Goal: Find specific page/section: Find specific page/section

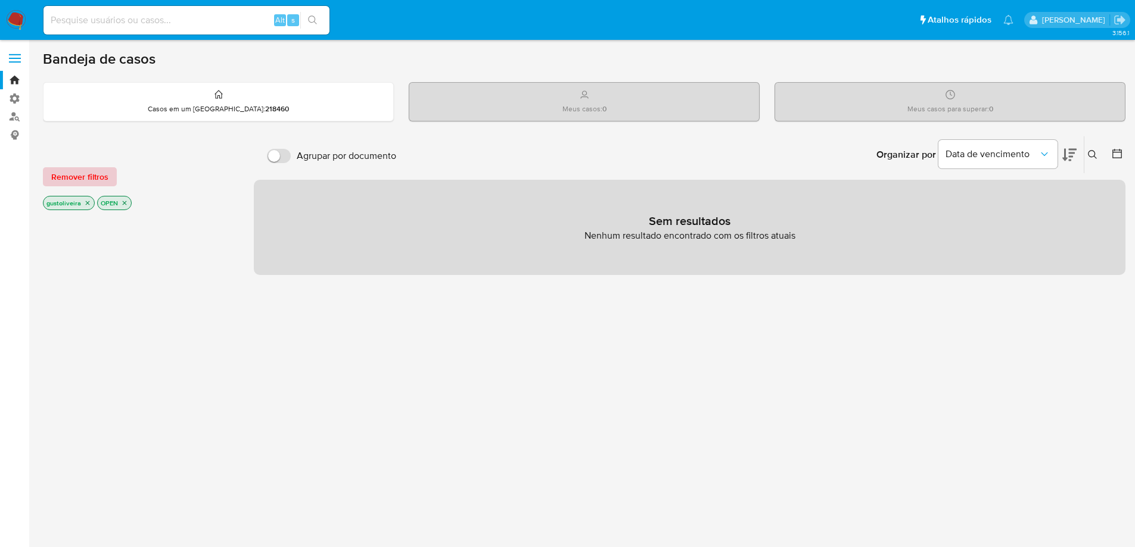
click at [80, 174] on span "Remover filtros" at bounding box center [79, 177] width 57 height 17
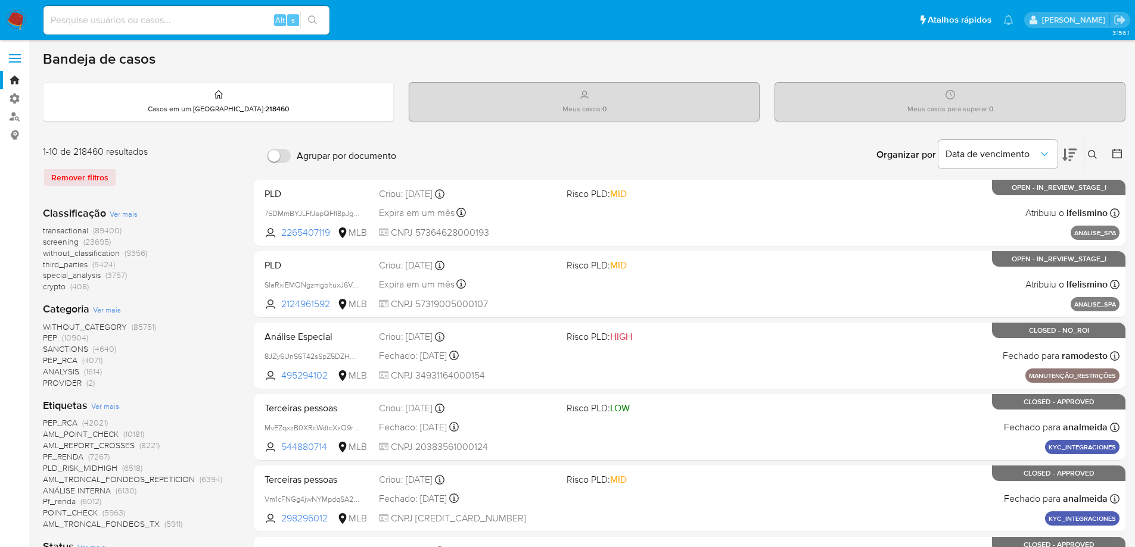
click at [113, 19] on input at bounding box center [186, 20] width 286 height 15
paste input "1795361327"
type input "1795361327"
click at [307, 18] on button "search-icon" at bounding box center [312, 20] width 24 height 17
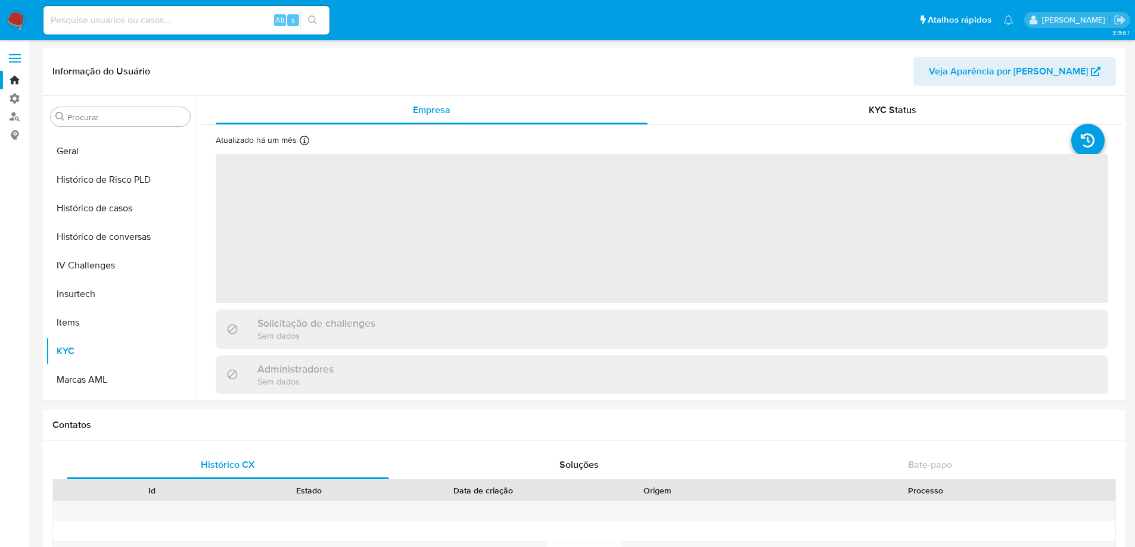
scroll to position [418, 0]
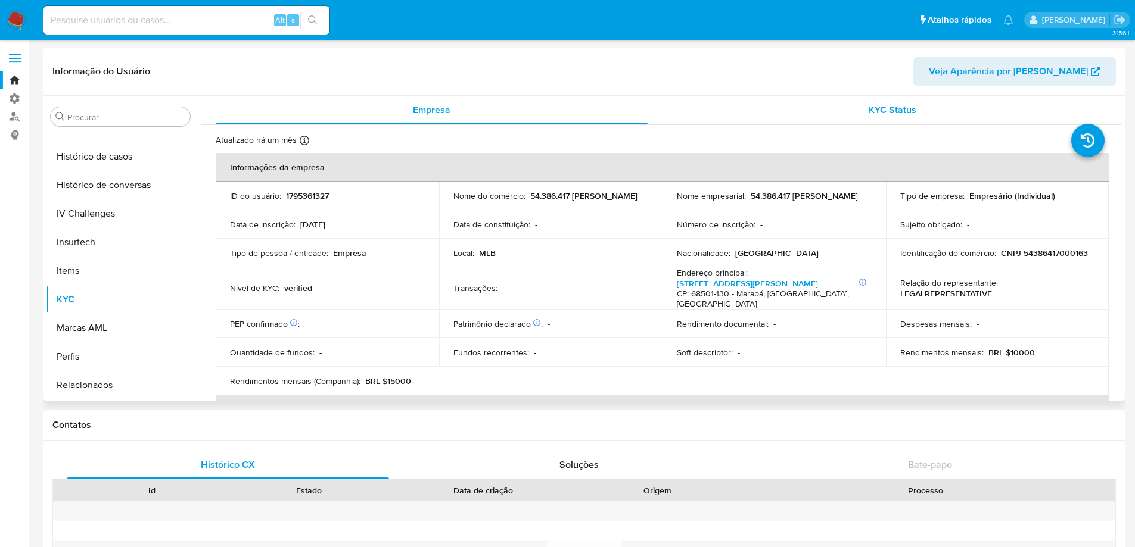
select select "10"
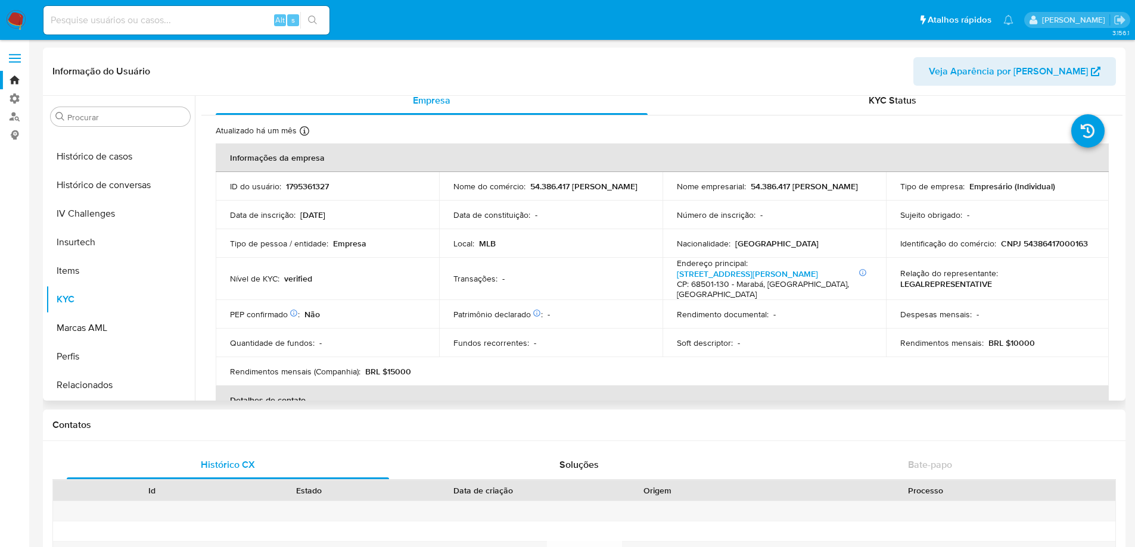
scroll to position [0, 0]
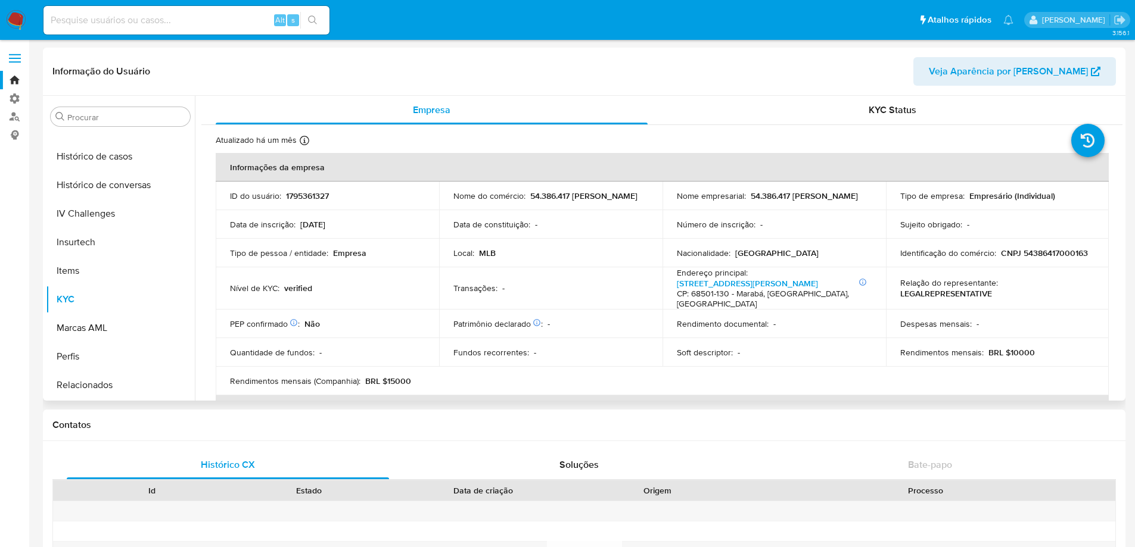
click at [1079, 73] on span "Veja Aparência por Pessoa" at bounding box center [1008, 71] width 159 height 29
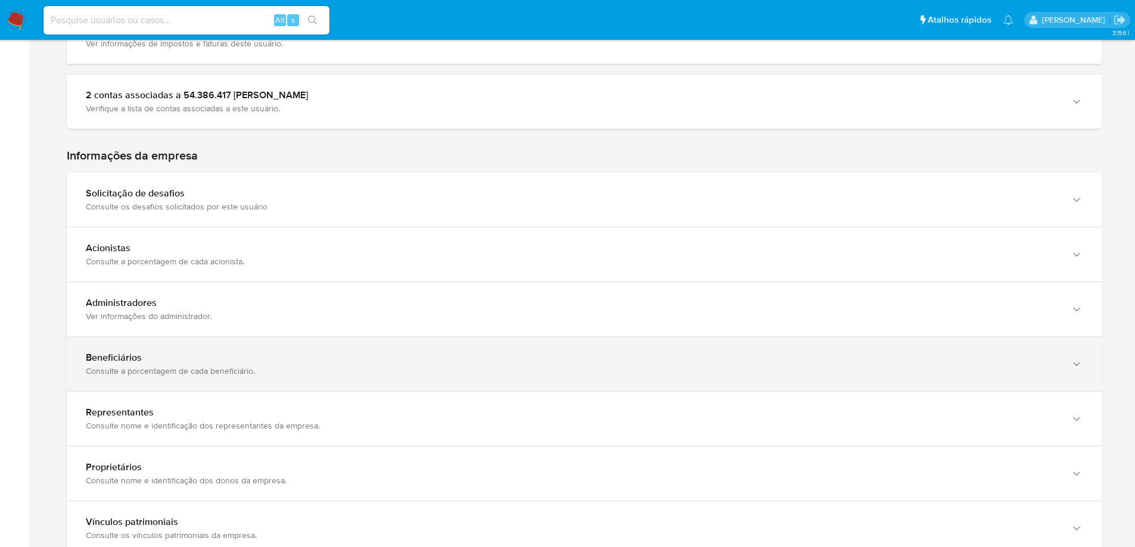
scroll to position [665, 0]
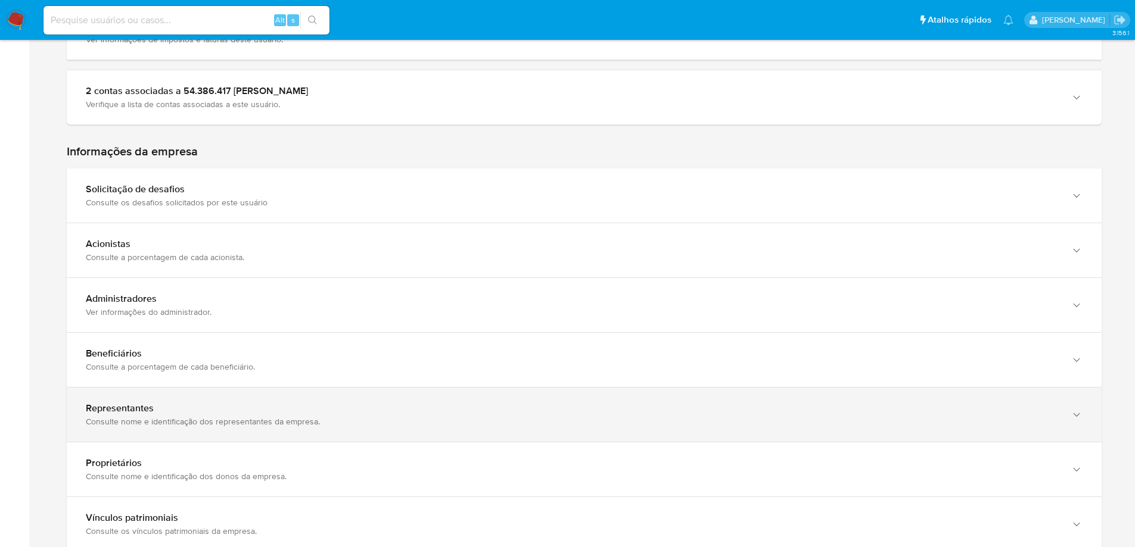
click at [126, 409] on div "Representantes" at bounding box center [572, 409] width 973 height 12
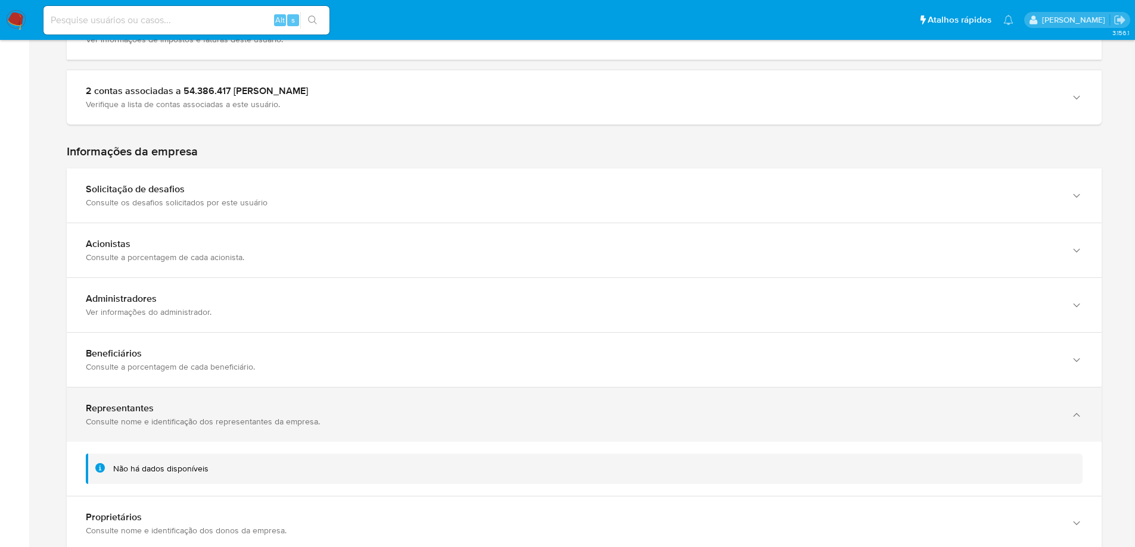
click at [126, 409] on div "Representantes" at bounding box center [572, 409] width 973 height 12
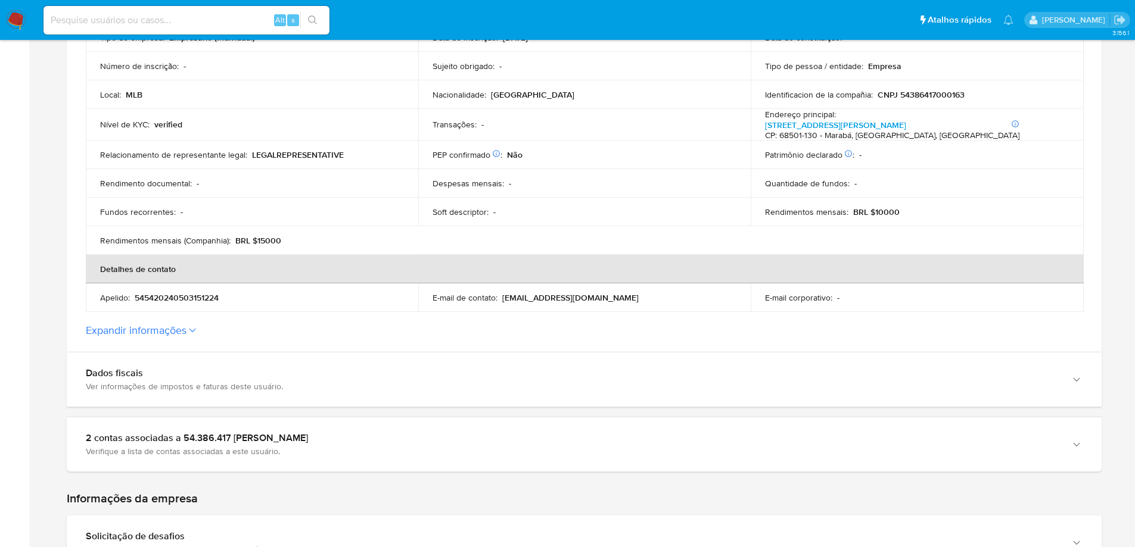
scroll to position [314, 0]
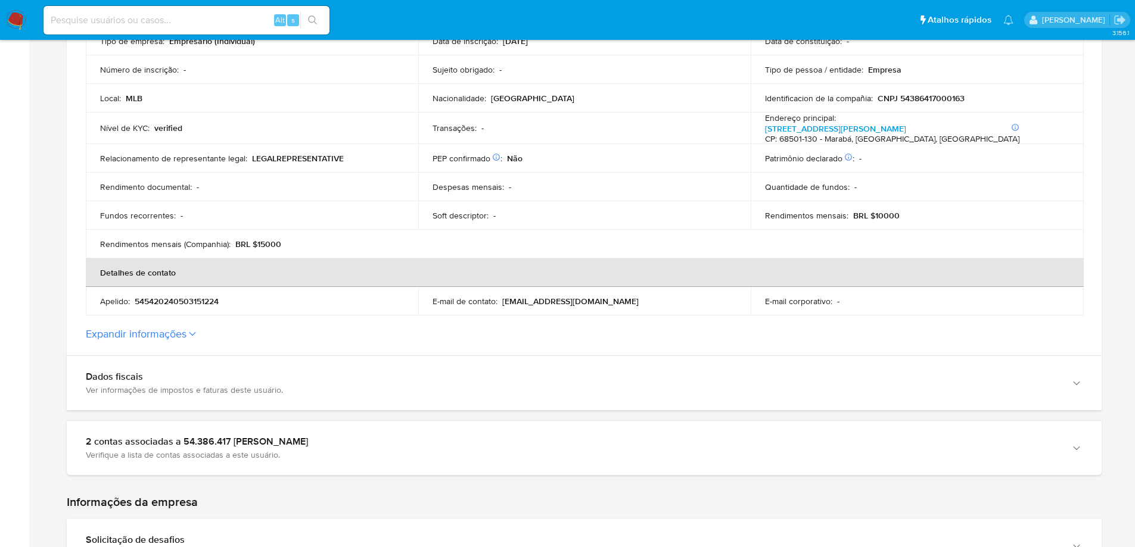
click at [148, 332] on button "Expandir informações" at bounding box center [136, 334] width 101 height 13
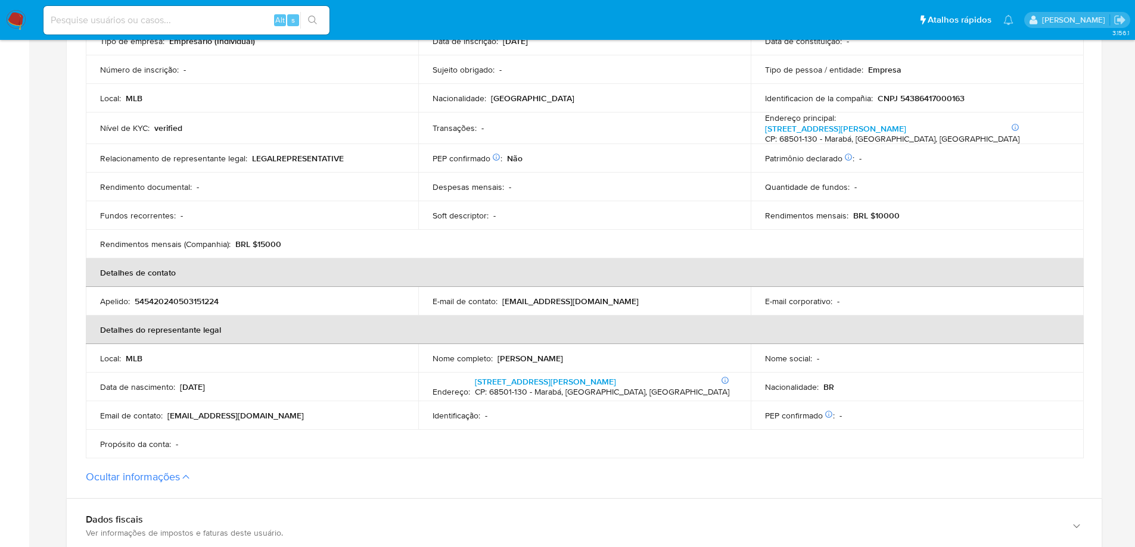
click at [148, 474] on button "Ocultar informações" at bounding box center [133, 477] width 94 height 13
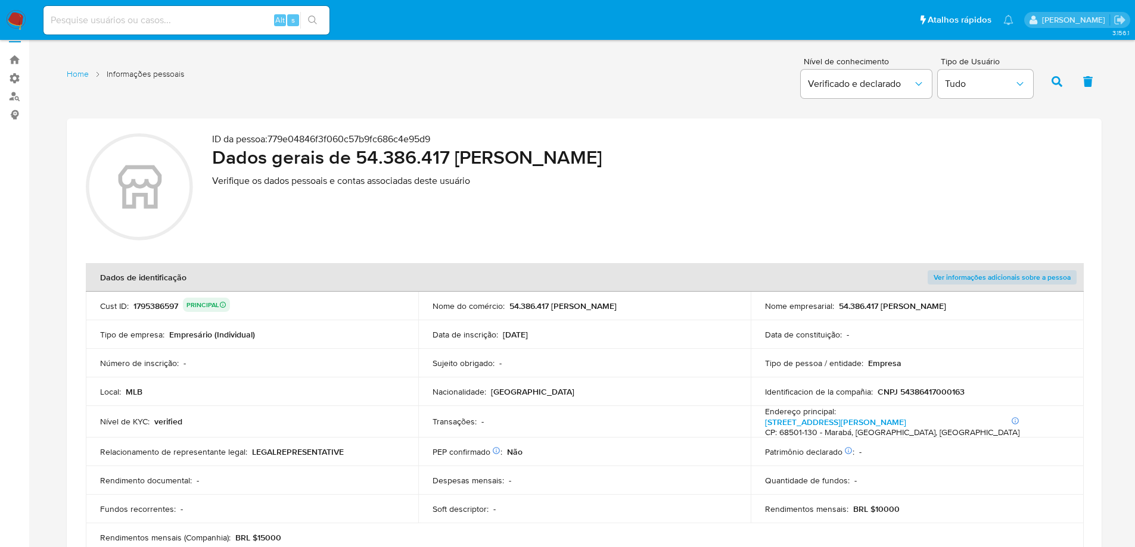
scroll to position [0, 0]
